Goal: Task Accomplishment & Management: Complete application form

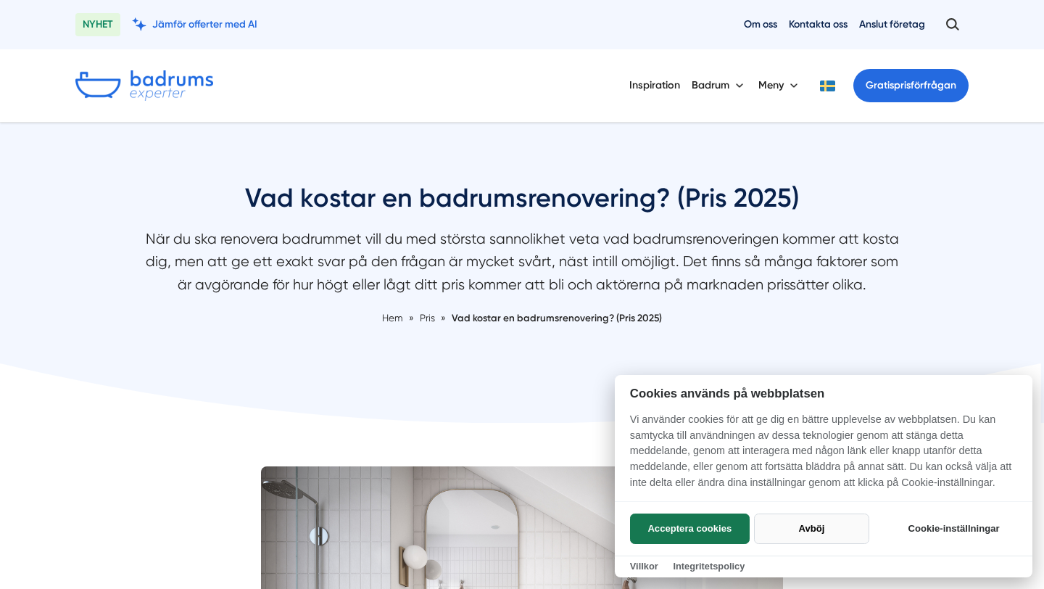
click at [816, 524] on button "Avböj" at bounding box center [811, 528] width 115 height 30
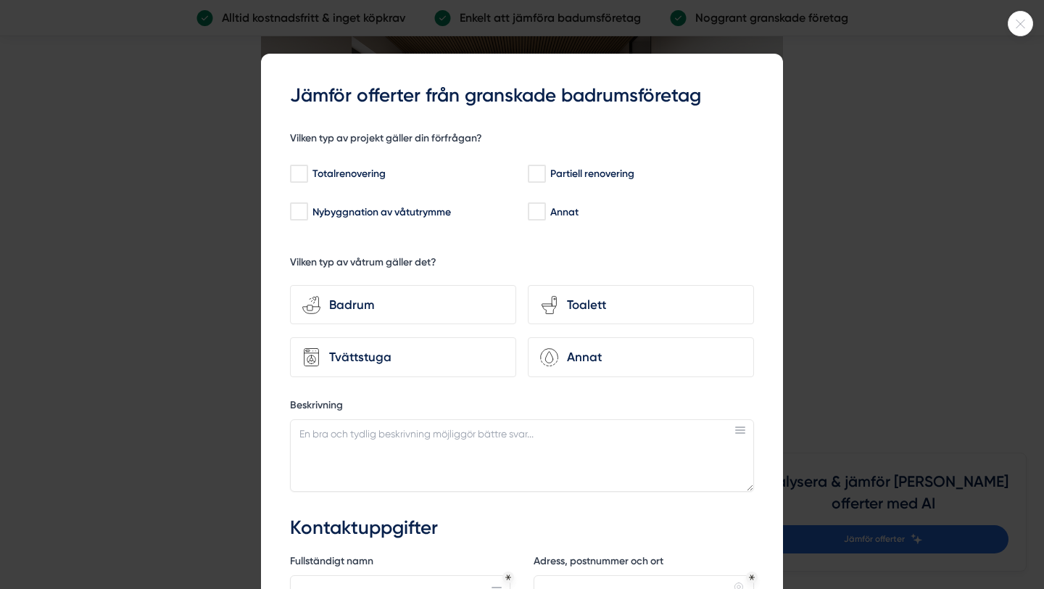
scroll to position [3915, 0]
click at [835, 238] on div at bounding box center [522, 294] width 1044 height 589
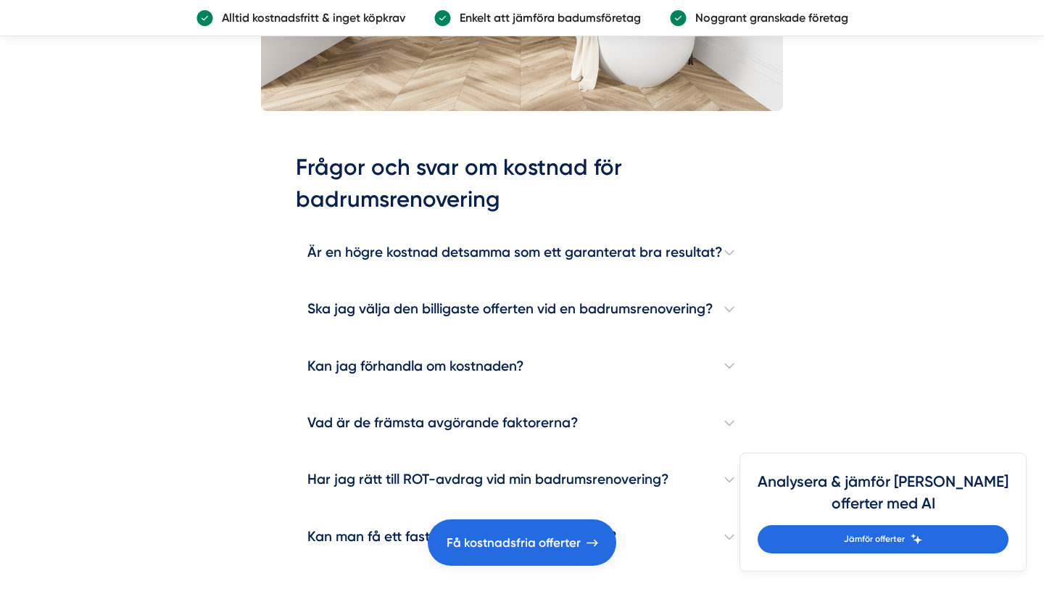
scroll to position [4114, 0]
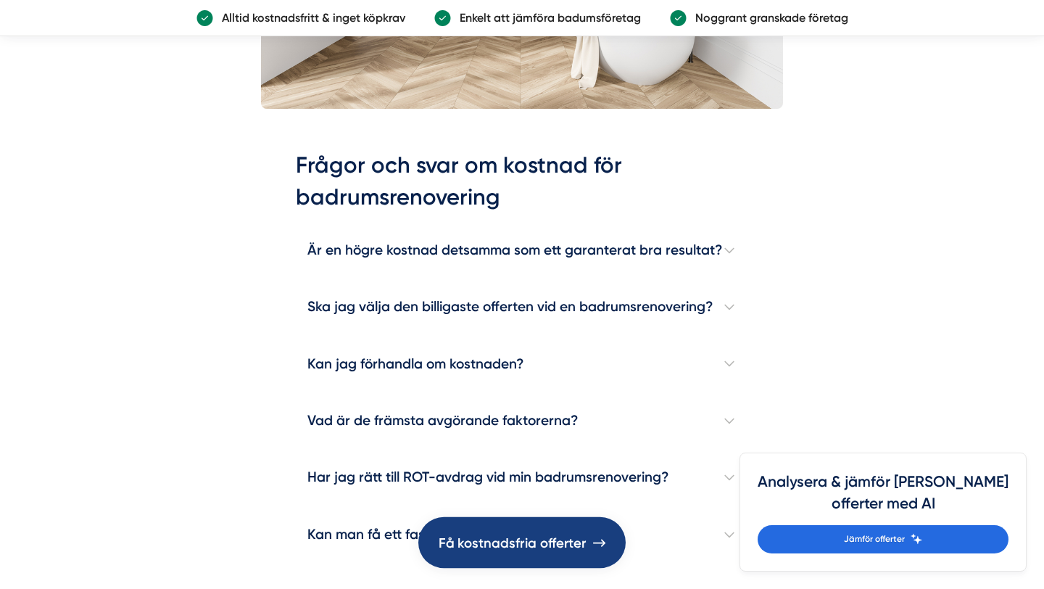
click at [492, 555] on link "Få kostnadsfria offerter" at bounding box center [521, 542] width 207 height 51
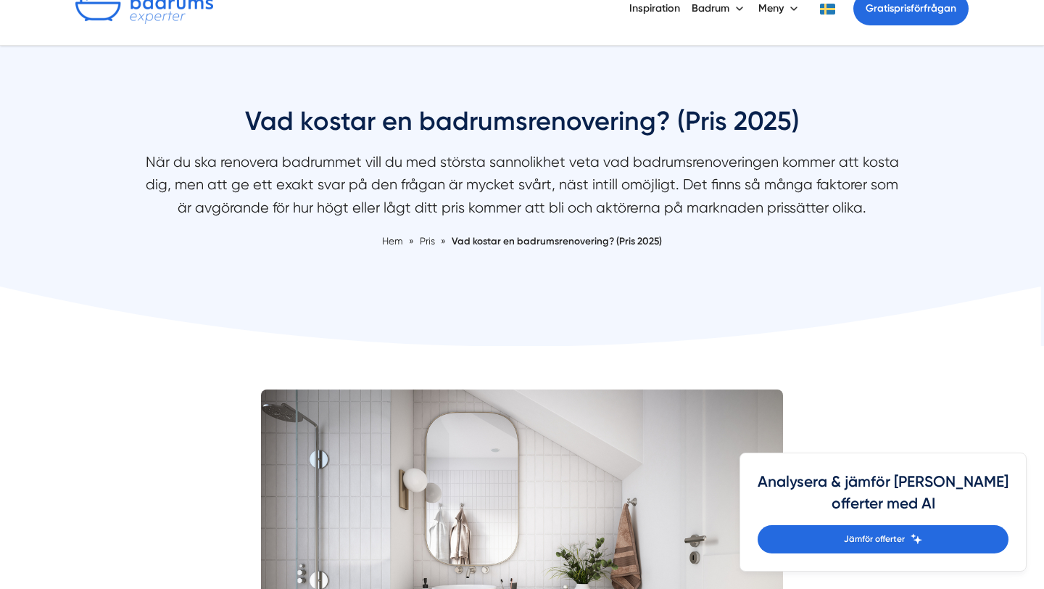
scroll to position [0, 0]
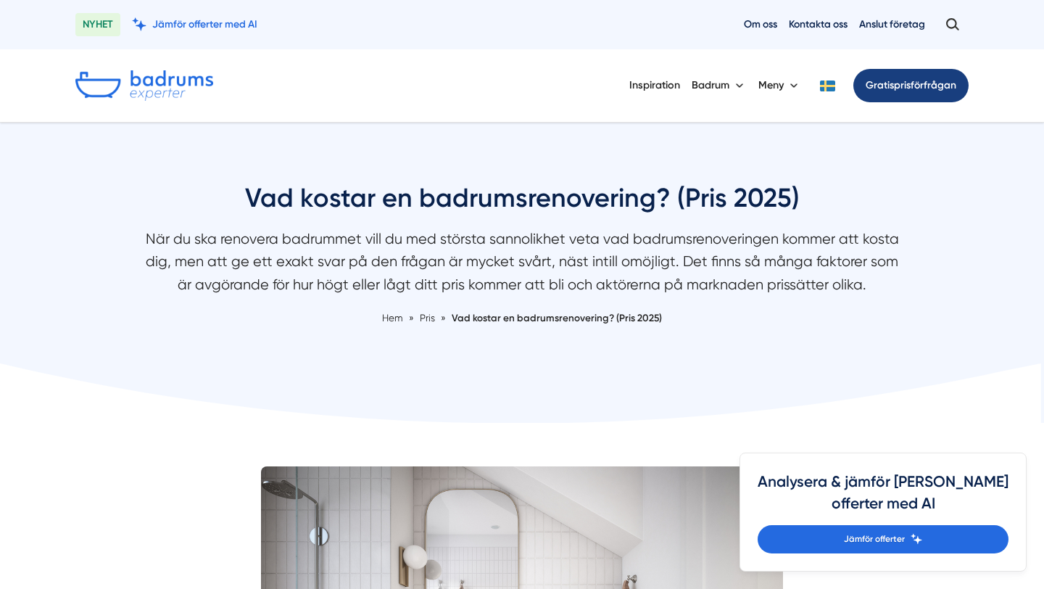
click at [884, 88] on span "Gratis" at bounding box center [880, 85] width 28 height 12
click at [919, 96] on link "Gratis prisförfrågan" at bounding box center [910, 85] width 115 height 33
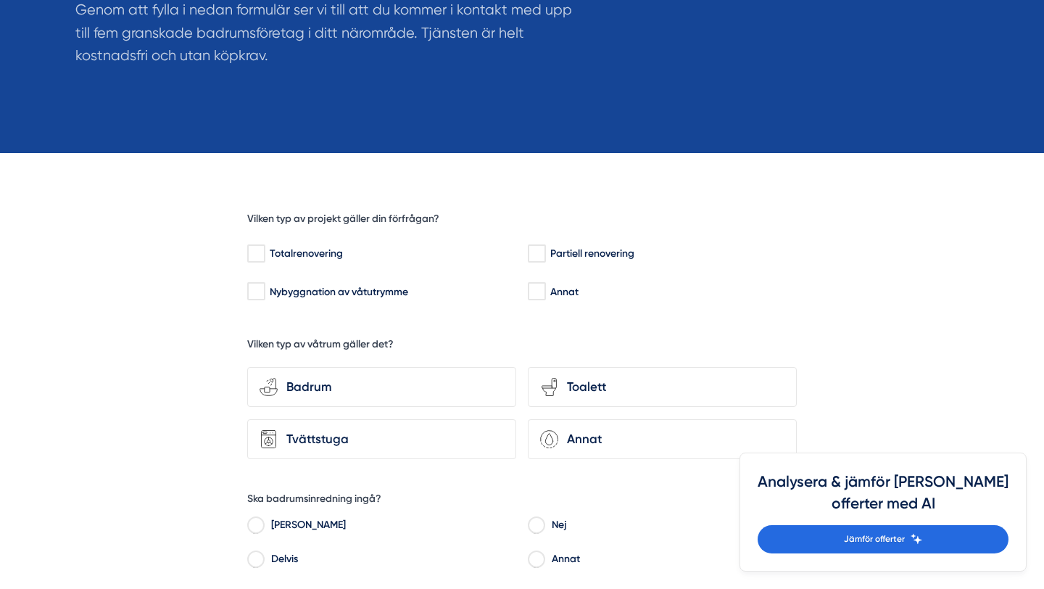
scroll to position [273, 0]
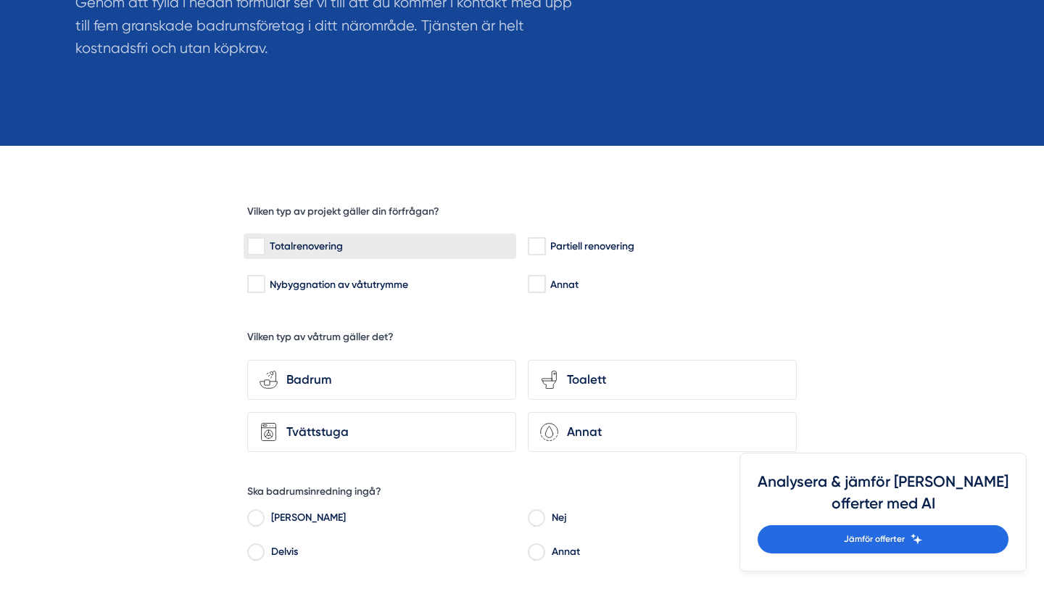
click at [260, 249] on input "Totalrenovering" at bounding box center [255, 246] width 17 height 15
checkbox input "true"
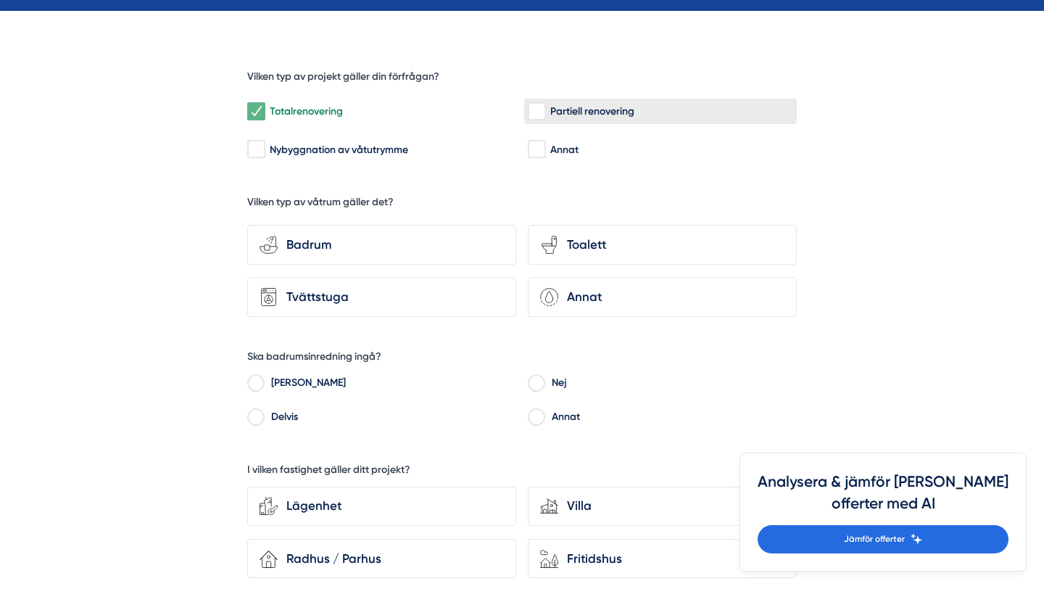
scroll to position [408, 0]
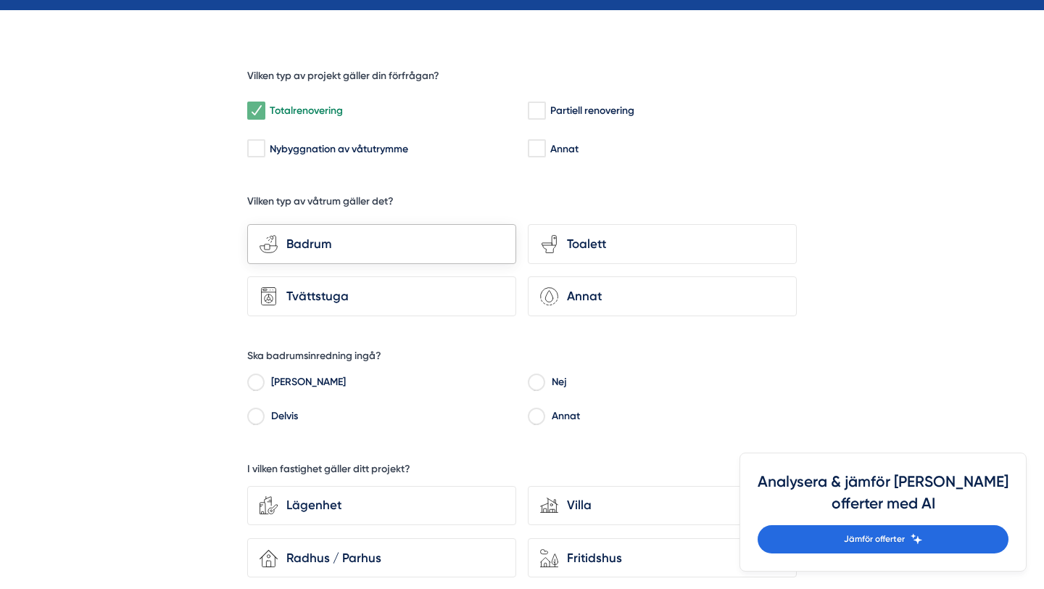
click at [297, 238] on div "Badrum" at bounding box center [391, 244] width 226 height 20
click at [0, 0] on input "bathroom-tub-towel Badrum" at bounding box center [0, 0] width 0 height 0
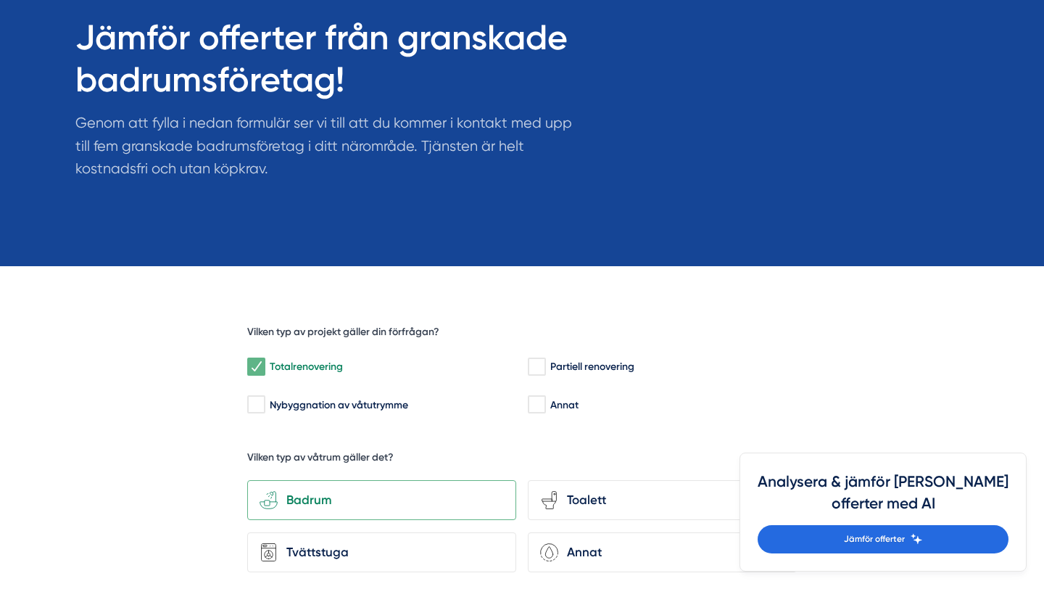
scroll to position [0, 0]
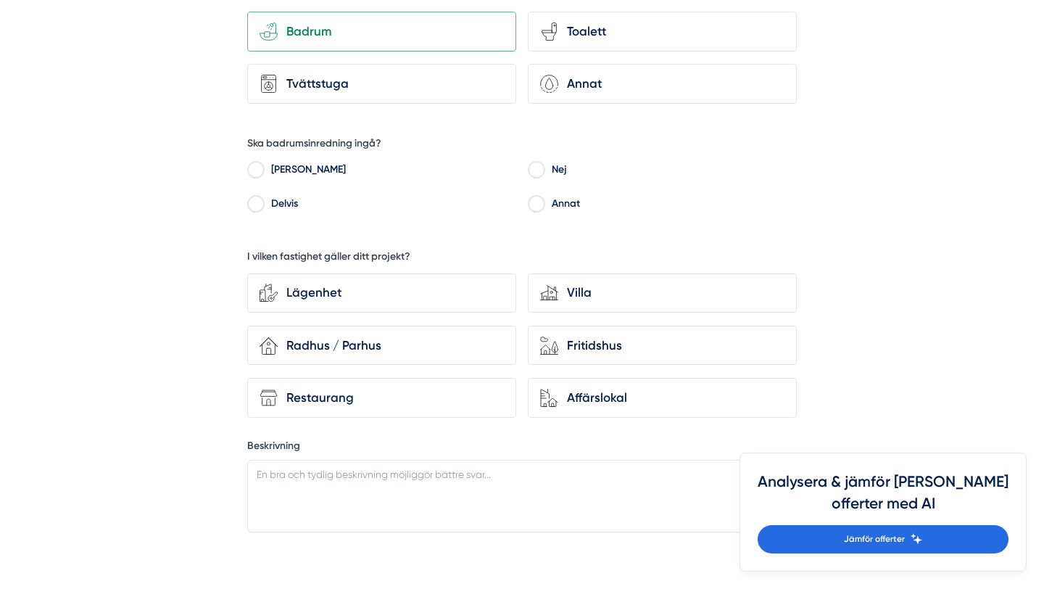
scroll to position [624, 0]
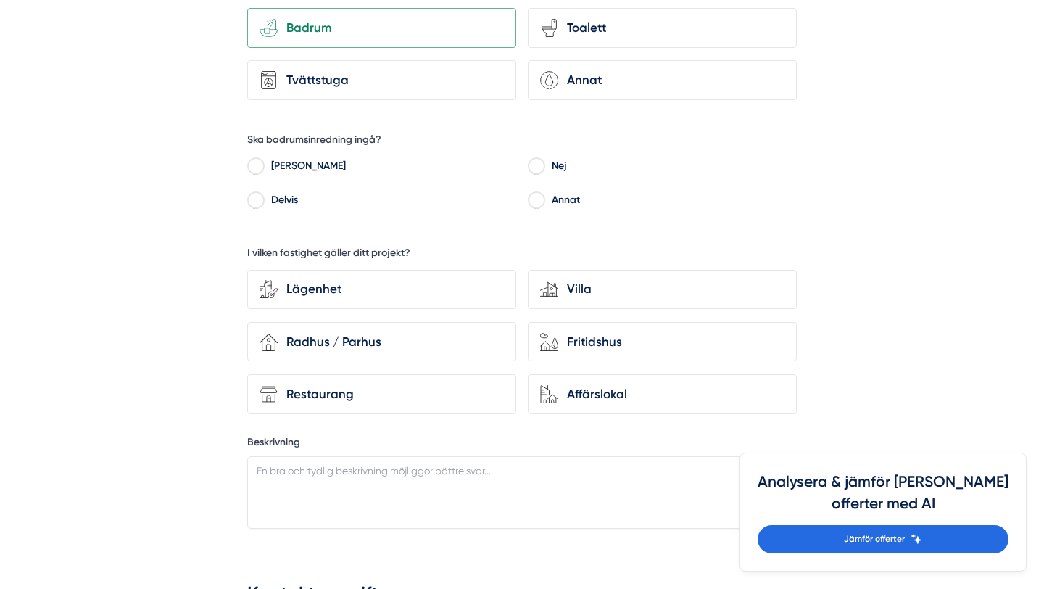
click at [257, 200] on input "Delvis" at bounding box center [255, 202] width 17 height 13
radio input "true"
click at [582, 292] on div "Villa" at bounding box center [671, 289] width 226 height 20
click at [0, 0] on input "house-modern Villa" at bounding box center [0, 0] width 0 height 0
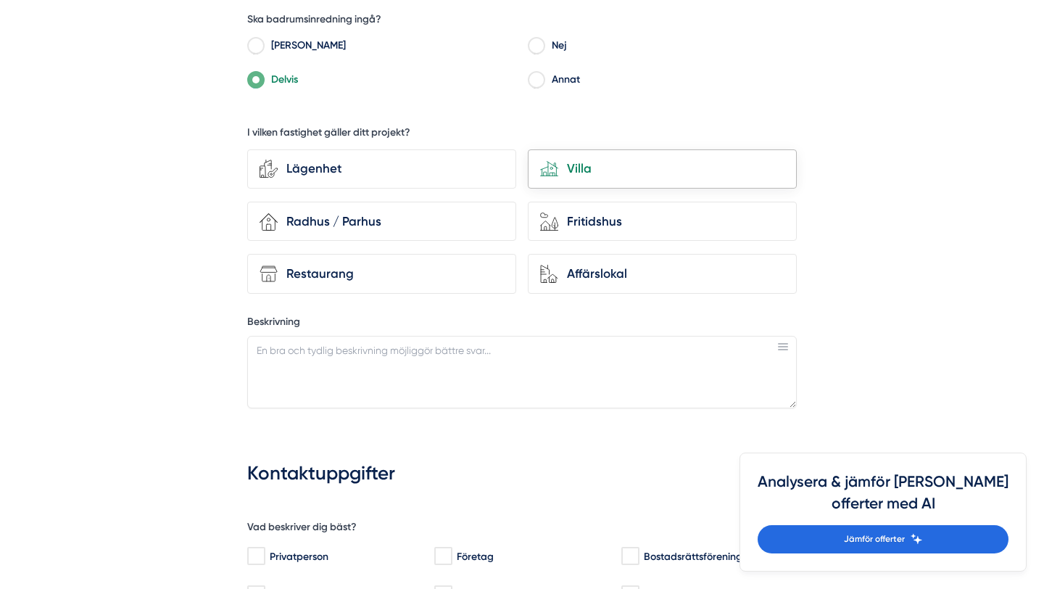
scroll to position [746, 0]
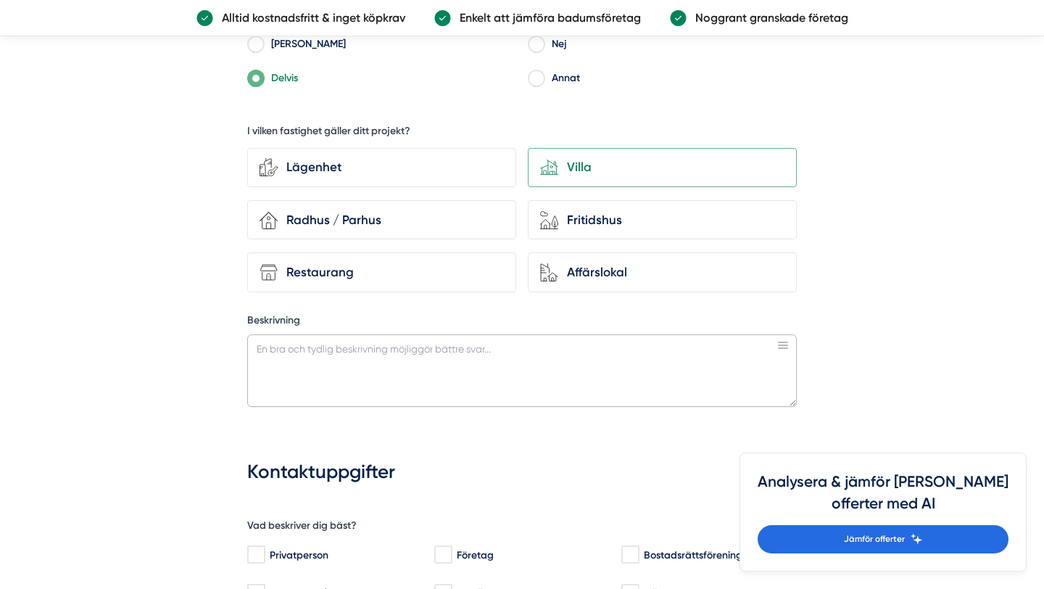
click at [464, 355] on textarea "Beskrivning" at bounding box center [522, 370] width 550 height 73
click at [268, 347] on textarea "REnovering av" at bounding box center [522, 370] width 550 height 73
click at [390, 349] on textarea "Renovering av" at bounding box center [522, 370] width 550 height 73
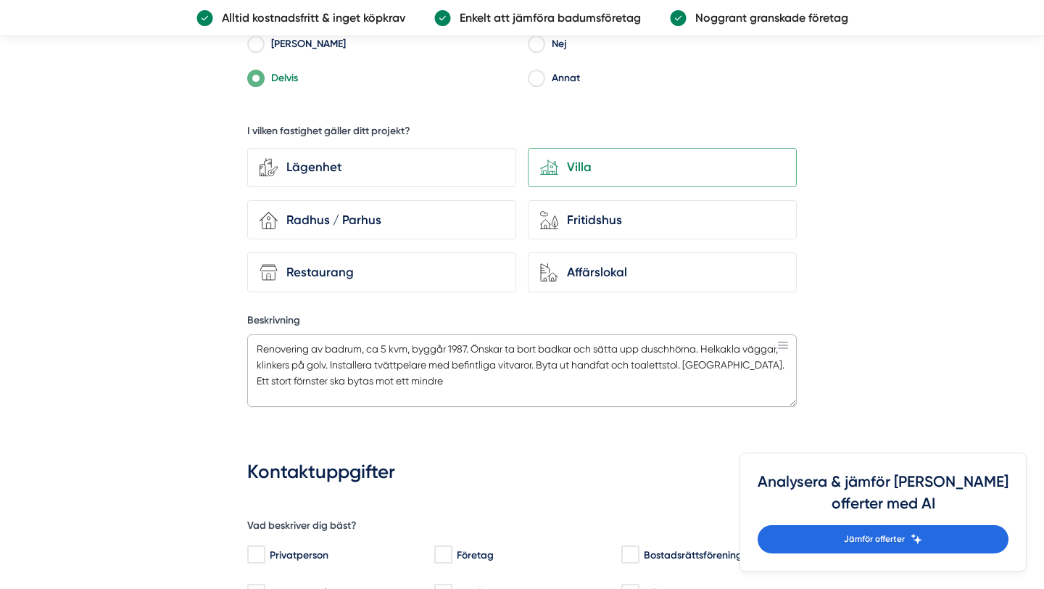
click at [268, 377] on textarea "Renovering av badrum, ca 5 kvm, byggår 1987. Önskar ta bort badkar och sätta up…" at bounding box center [522, 370] width 550 height 73
click at [448, 381] on textarea "Renovering av badrum, ca 5 kvm, byggår 1987. Önskar ta bort badkar och sätta up…" at bounding box center [522, 370] width 550 height 73
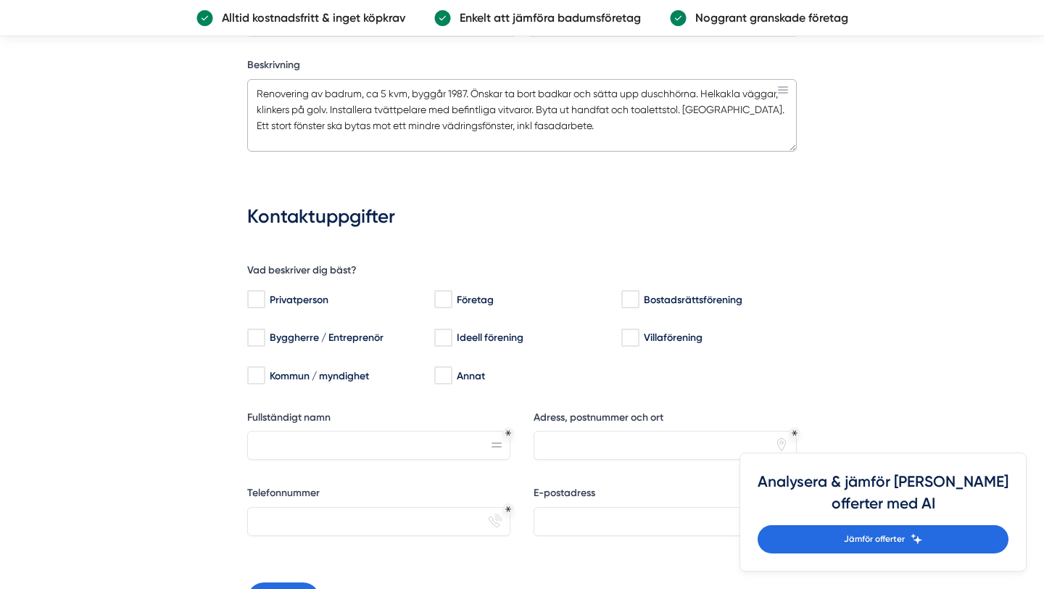
scroll to position [1004, 0]
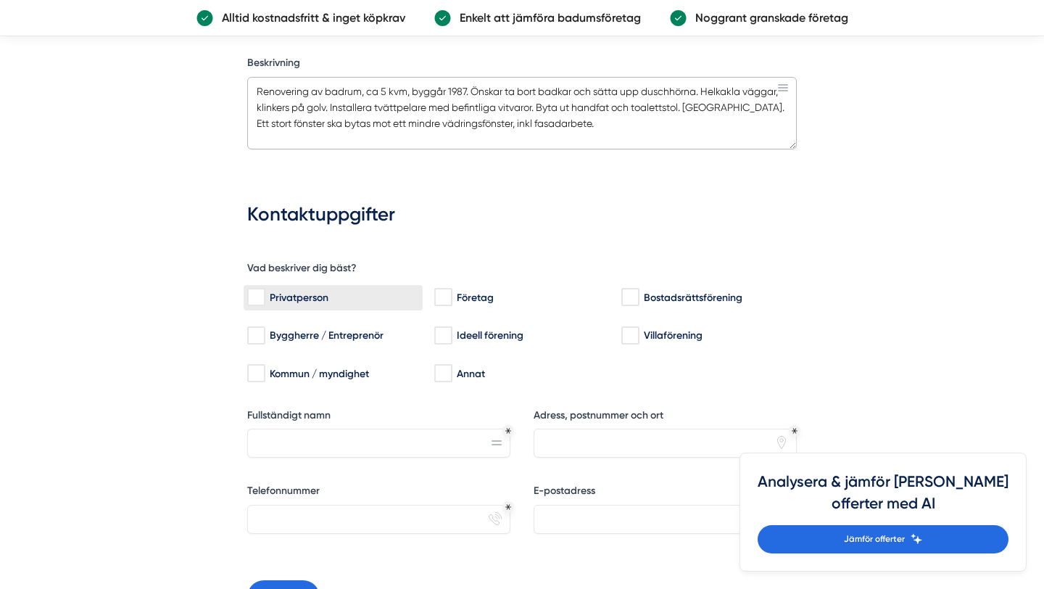
type textarea "Renovering av badrum, ca 5 kvm, byggår 1987. Önskar ta bort badkar och sätta up…"
click at [258, 290] on input "Privatperson" at bounding box center [255, 297] width 17 height 15
checkbox input "true"
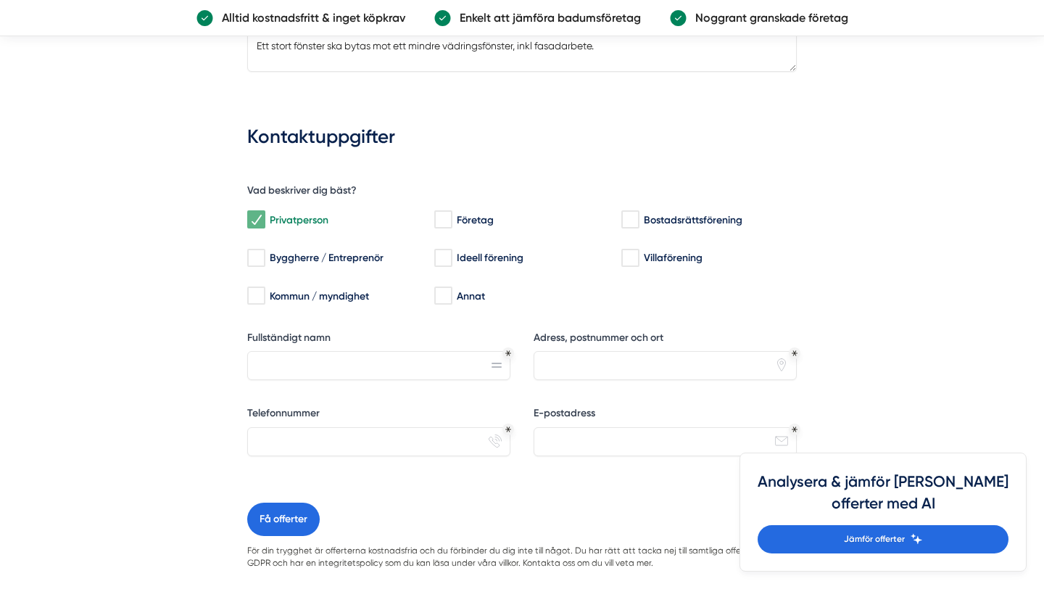
scroll to position [1092, 0]
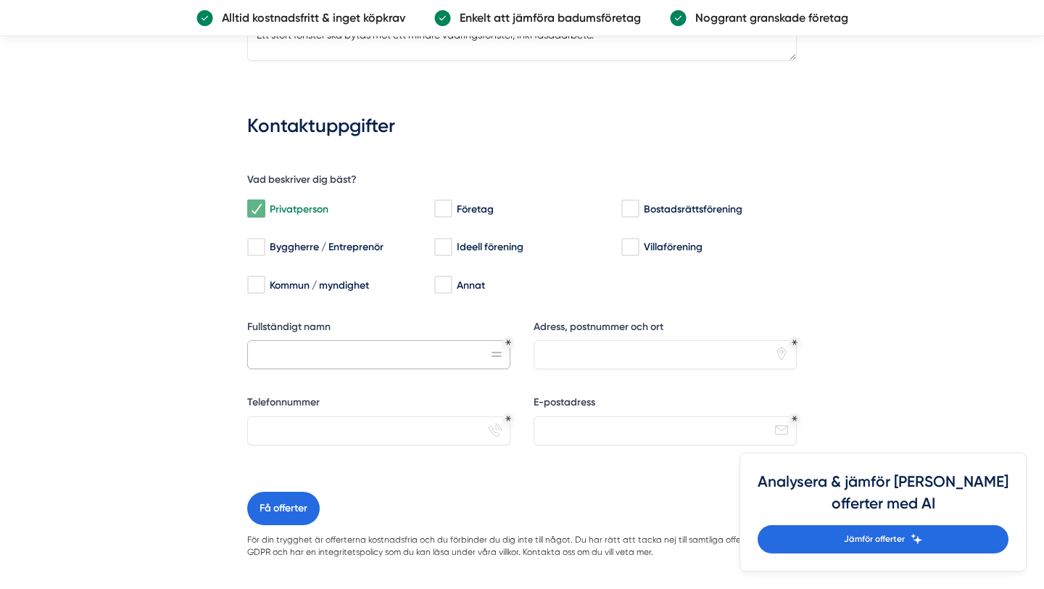
click at [449, 346] on input "Fullständigt namn" at bounding box center [378, 354] width 263 height 29
type input "Karin Ribbing"
type input "0739734683"
type input "karinribbing@icloud.com"
click at [737, 360] on input "Adress, postnummer och ort" at bounding box center [665, 354] width 263 height 29
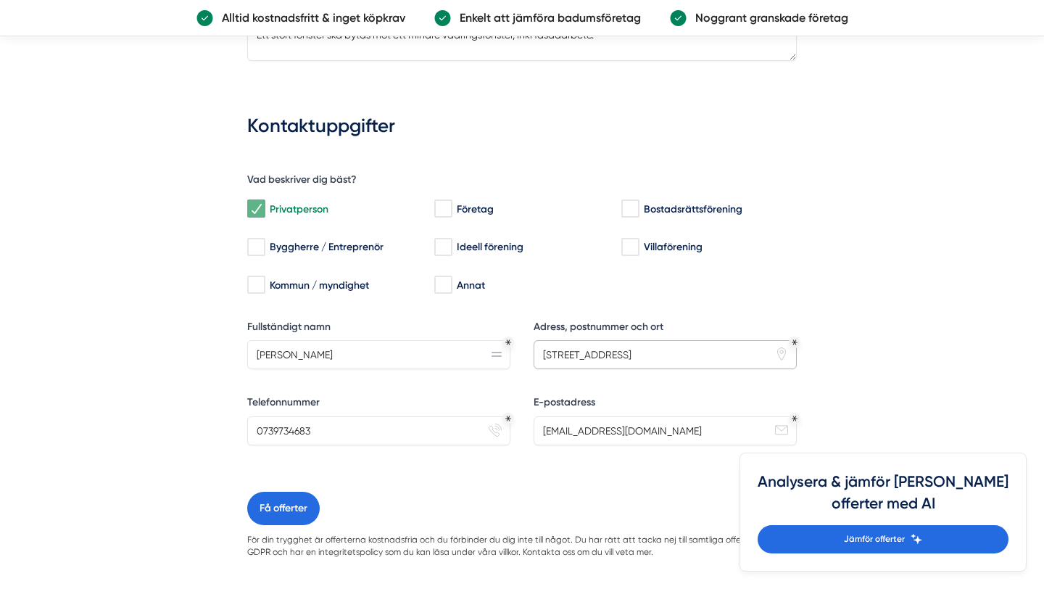
type input "Visirvägen 10"
click at [346, 428] on input "0739734683" at bounding box center [378, 430] width 263 height 29
drag, startPoint x: 346, startPoint y: 428, endPoint x: 268, endPoint y: 421, distance: 77.9
click at [268, 421] on input "0739734683" at bounding box center [378, 430] width 263 height 29
type input "0707860079"
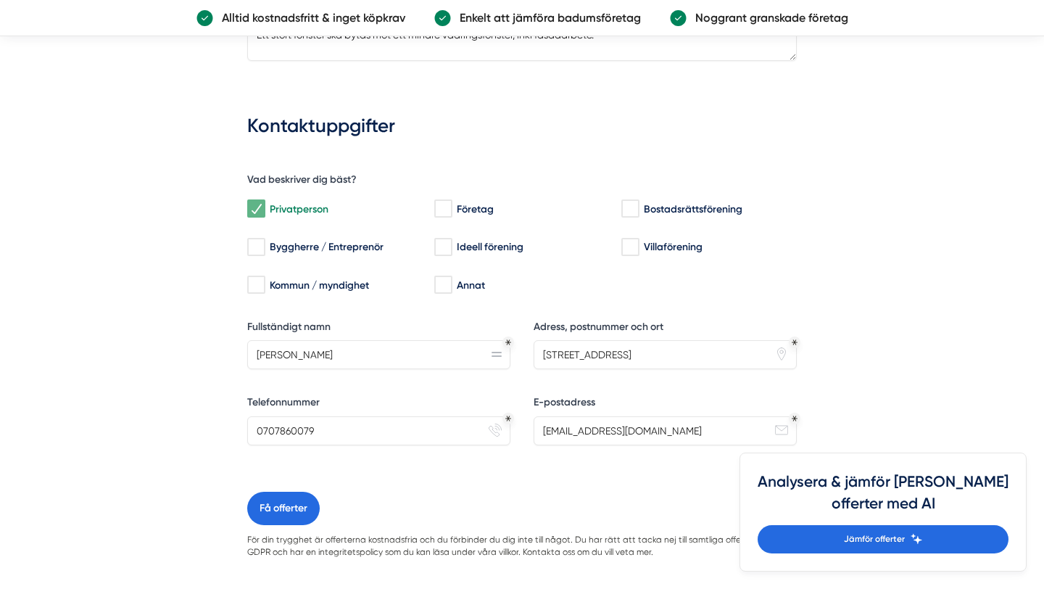
click at [139, 389] on div "Jämför offerter från granskade badrumsföretag! Genom att fylla i nedan formulär…" at bounding box center [522, 42] width 1044 height 2024
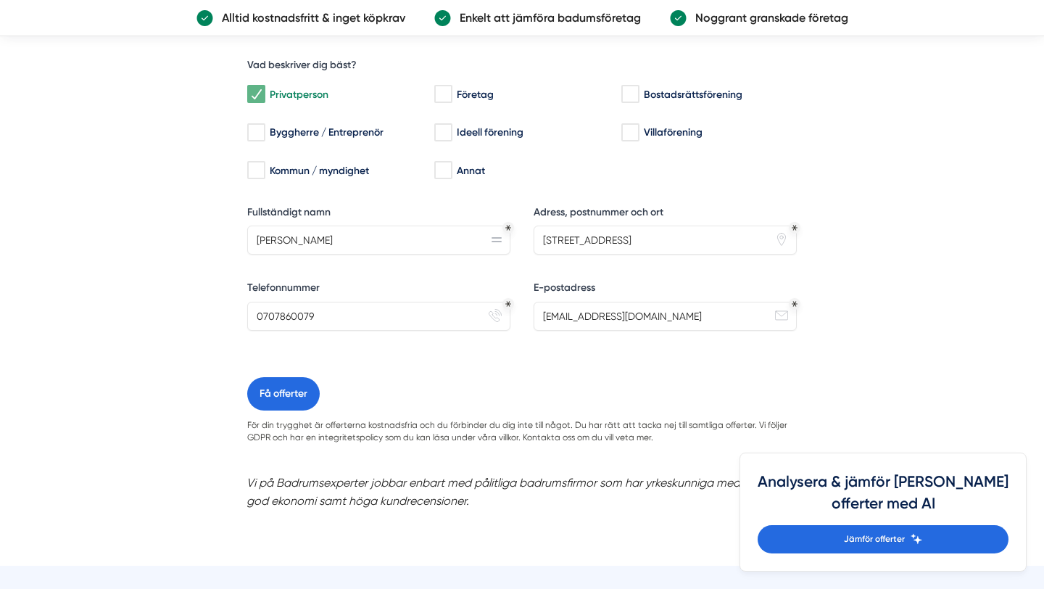
scroll to position [1254, 0]
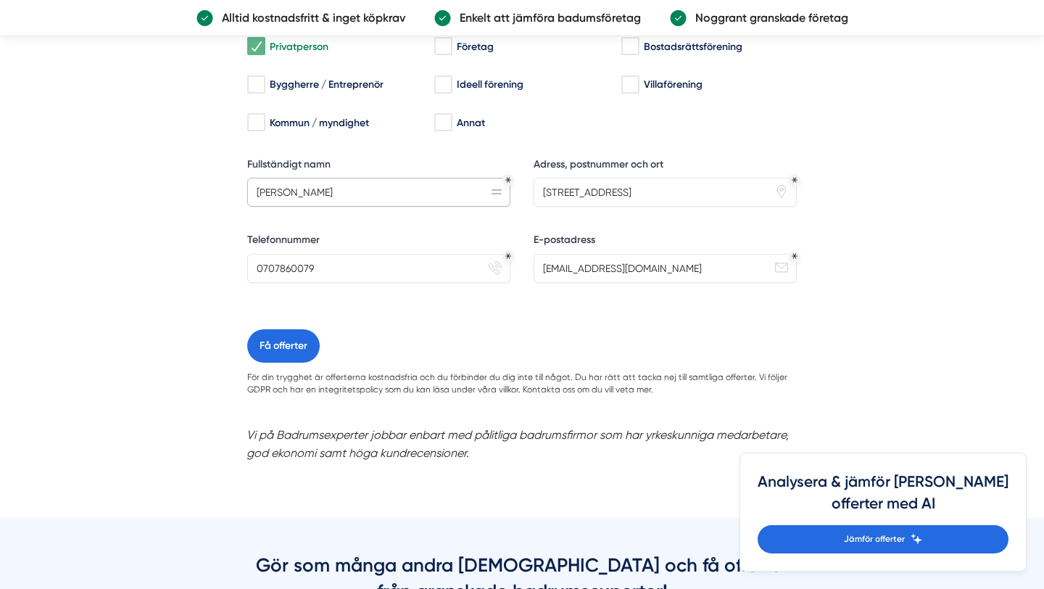
drag, startPoint x: 323, startPoint y: 188, endPoint x: 236, endPoint y: 188, distance: 87.7
type input "Tomas Werling"
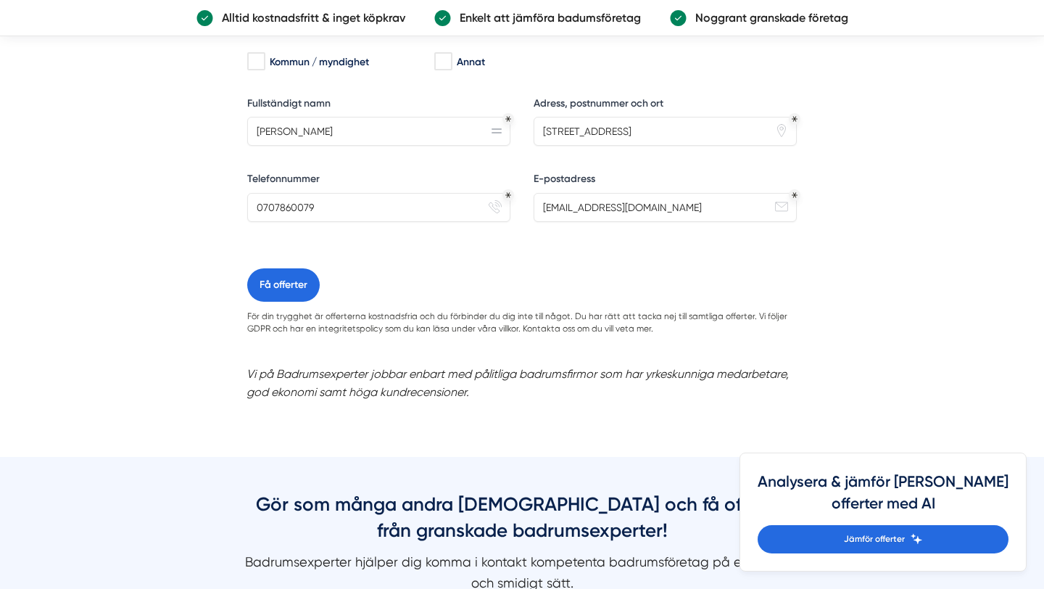
scroll to position [1357, 0]
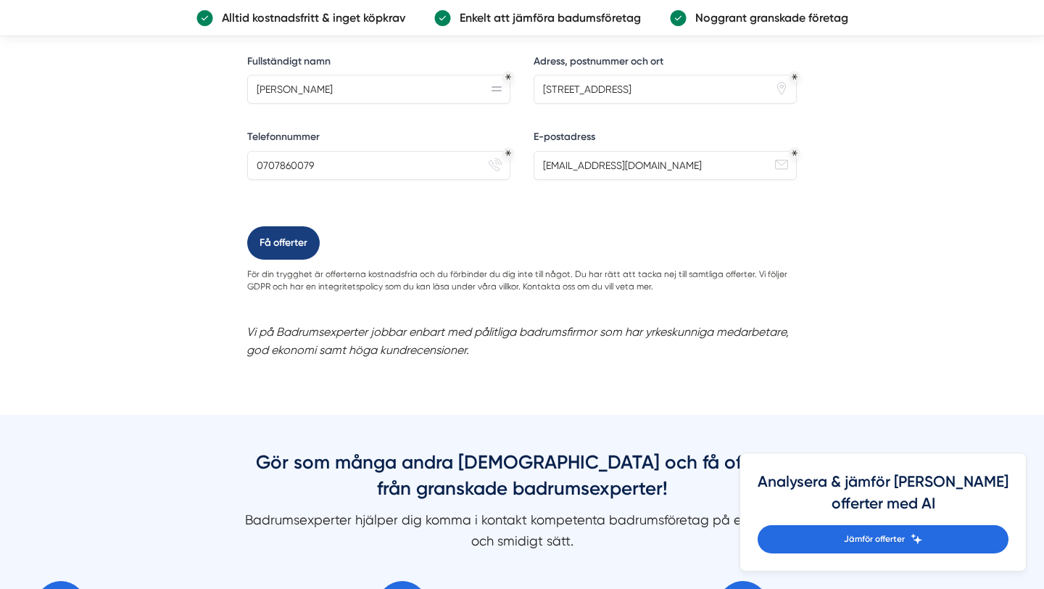
click at [285, 252] on button "Få offerter" at bounding box center [283, 242] width 73 height 33
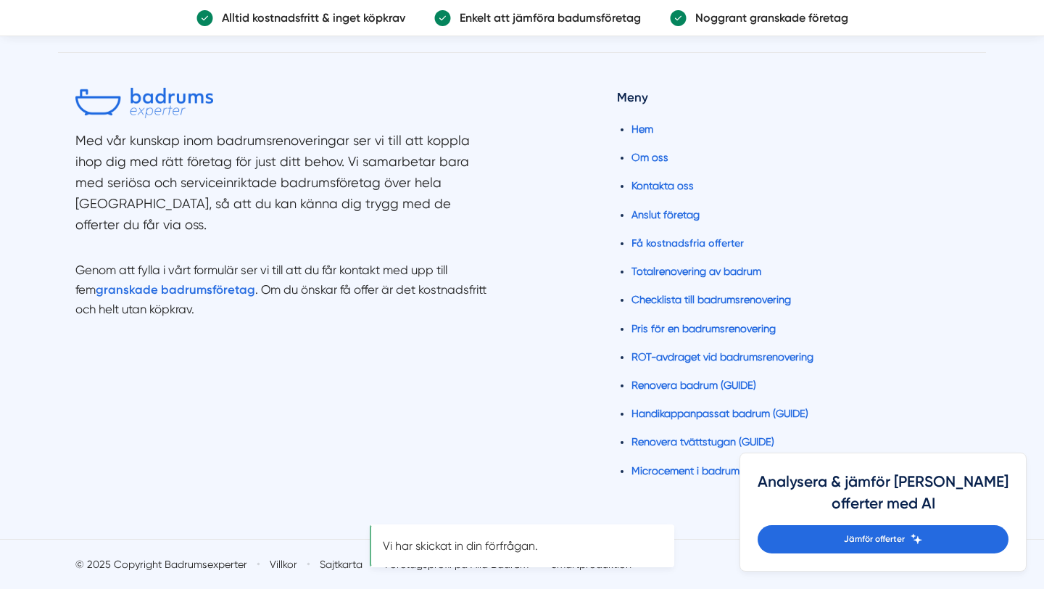
scroll to position [0, 0]
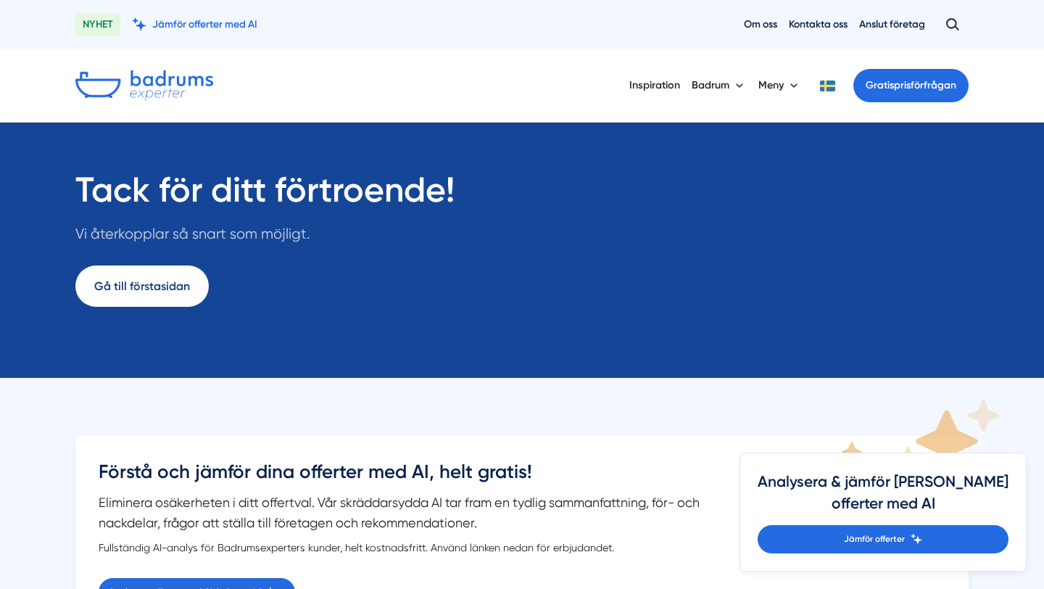
click at [136, 289] on link "Gå till förstasidan" at bounding box center [141, 285] width 133 height 41
